Goal: Find specific page/section: Find specific page/section

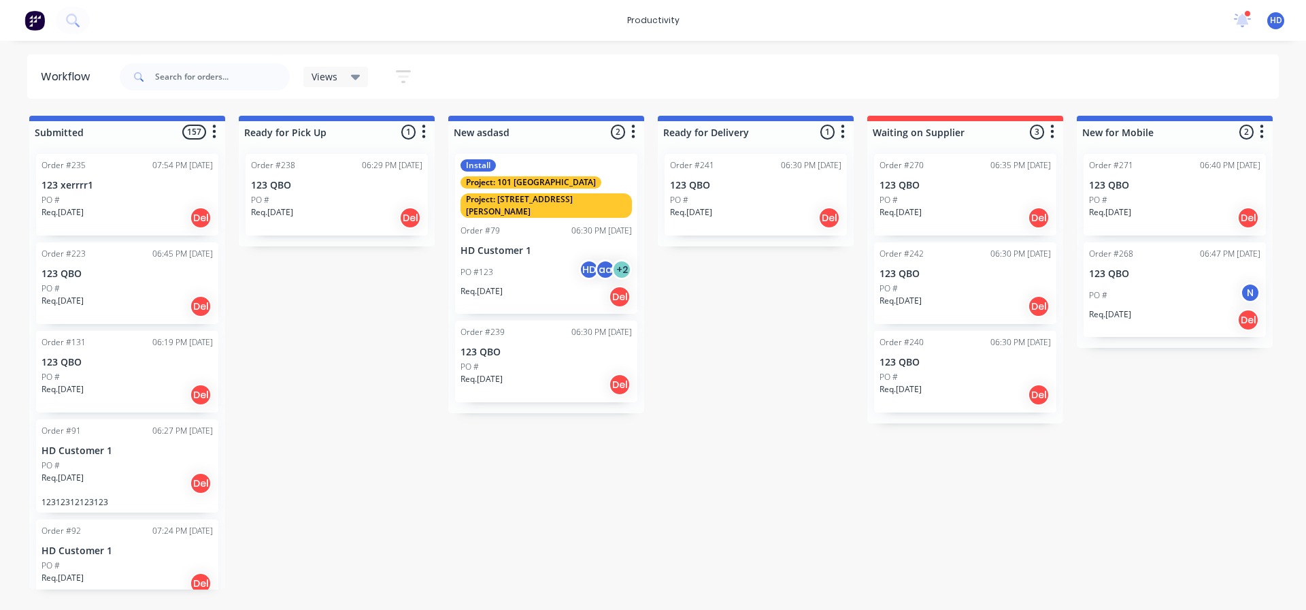
click at [242, 28] on div "productivity productivity Workflow Planner Delivery Scheduling Timesheets 10 ne…" at bounding box center [653, 20] width 1306 height 41
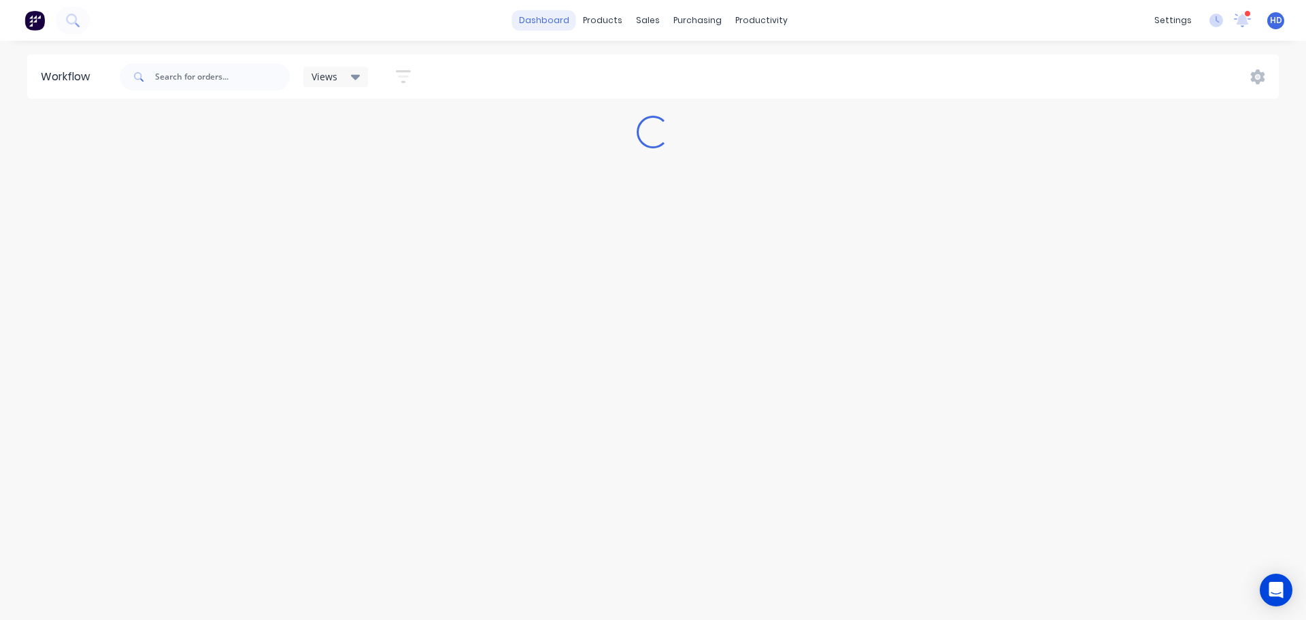
click at [549, 18] on link "dashboard" at bounding box center [544, 20] width 64 height 20
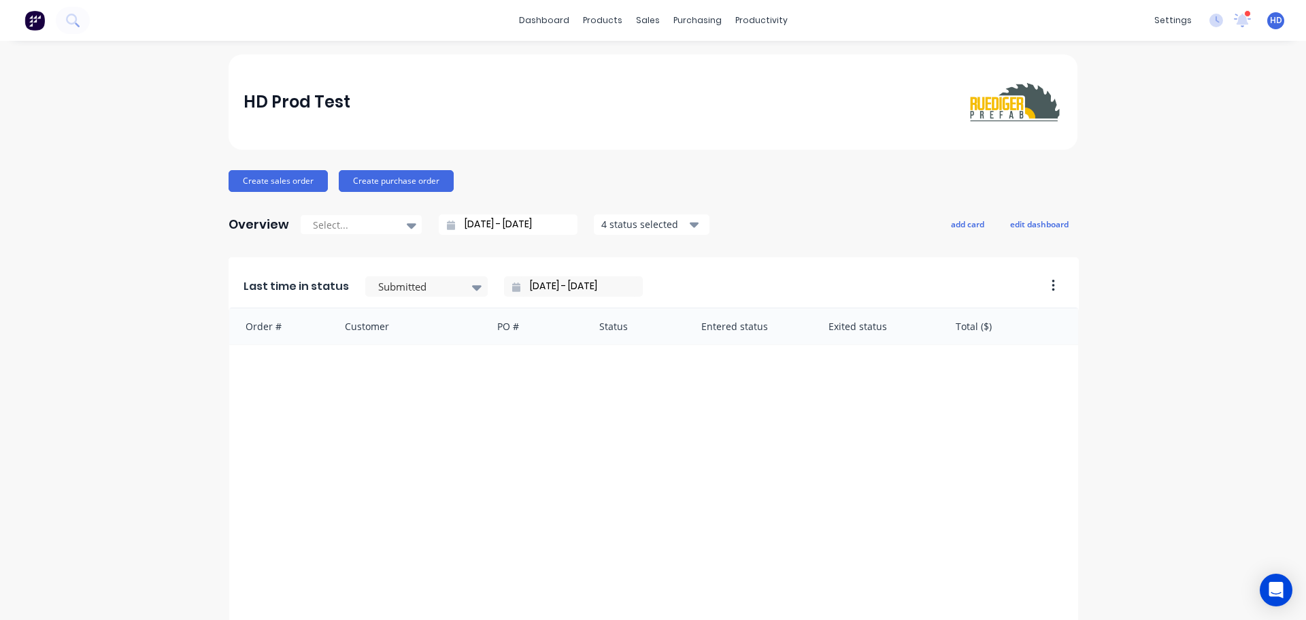
click at [339, 69] on div "HD Prod Test" at bounding box center [653, 101] width 849 height 95
